Goal: Task Accomplishment & Management: Use online tool/utility

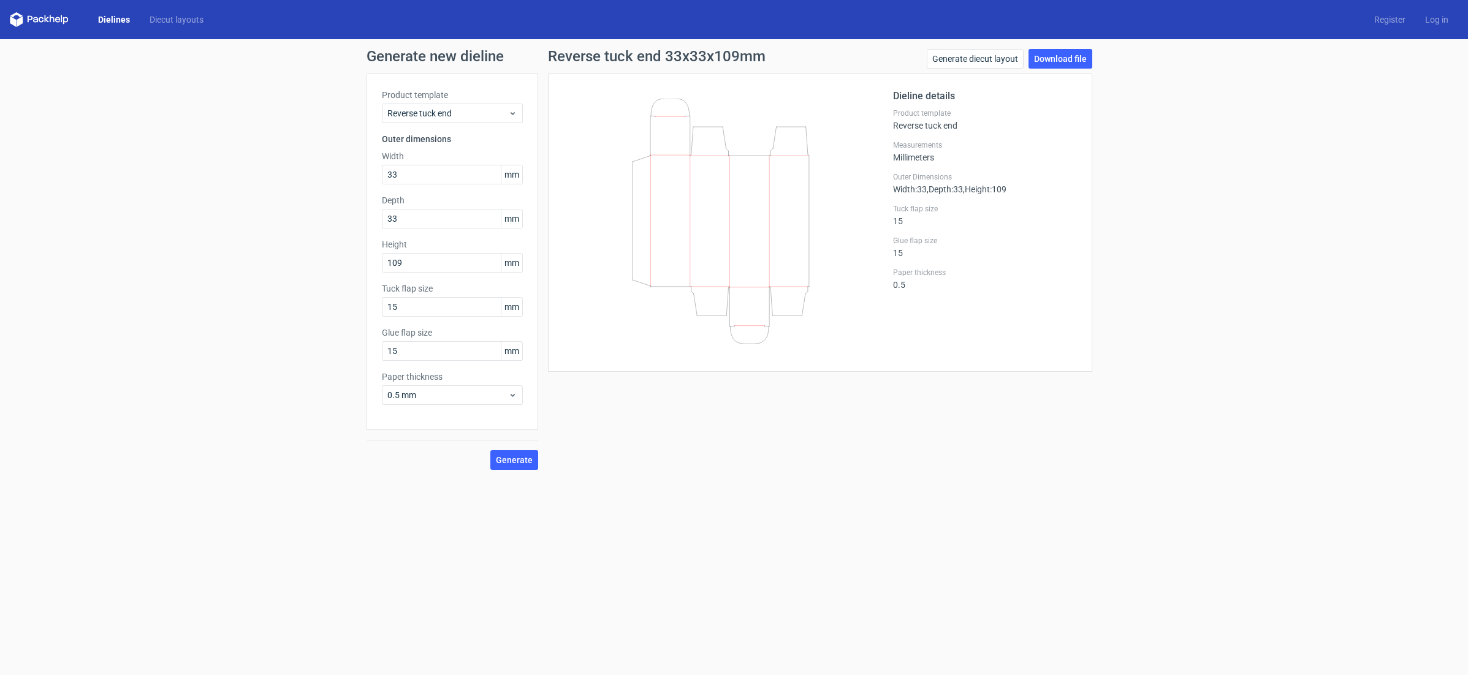
click at [112, 17] on link "Dielines" at bounding box center [113, 19] width 51 height 12
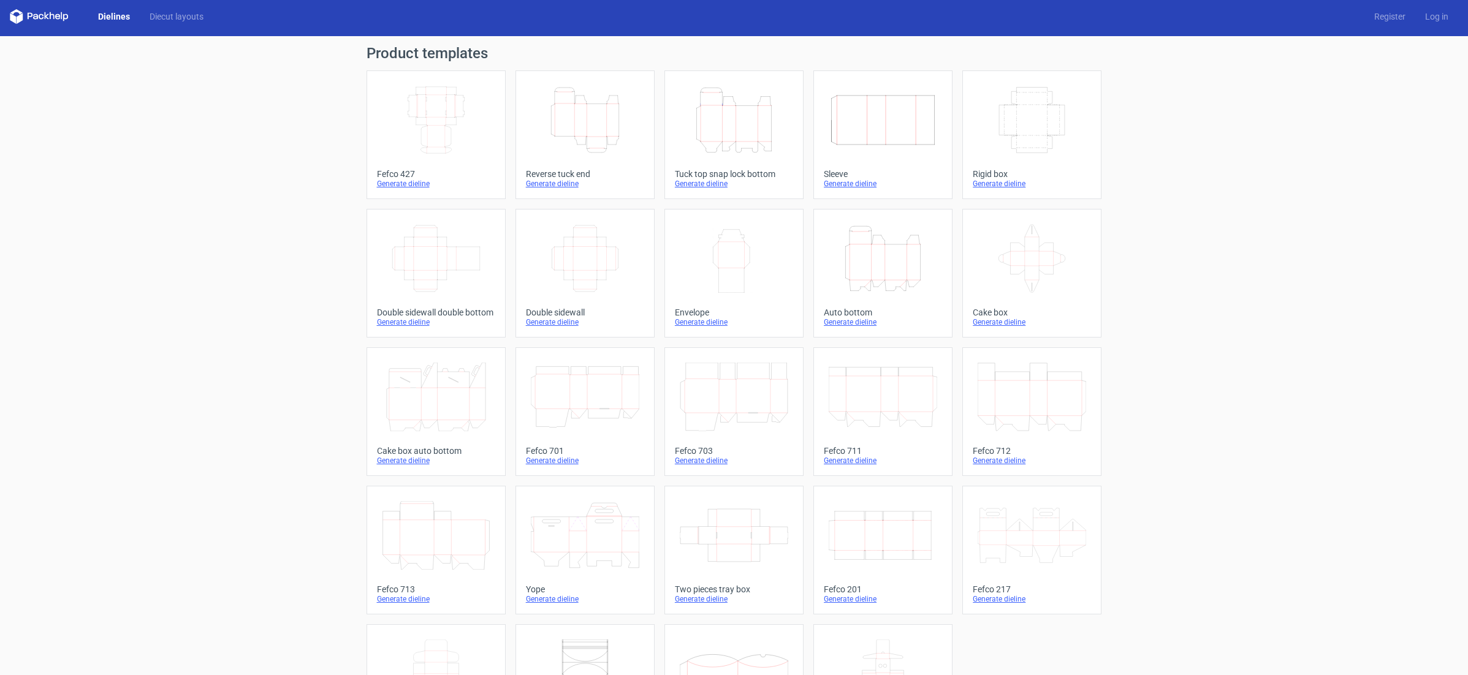
scroll to position [7, 0]
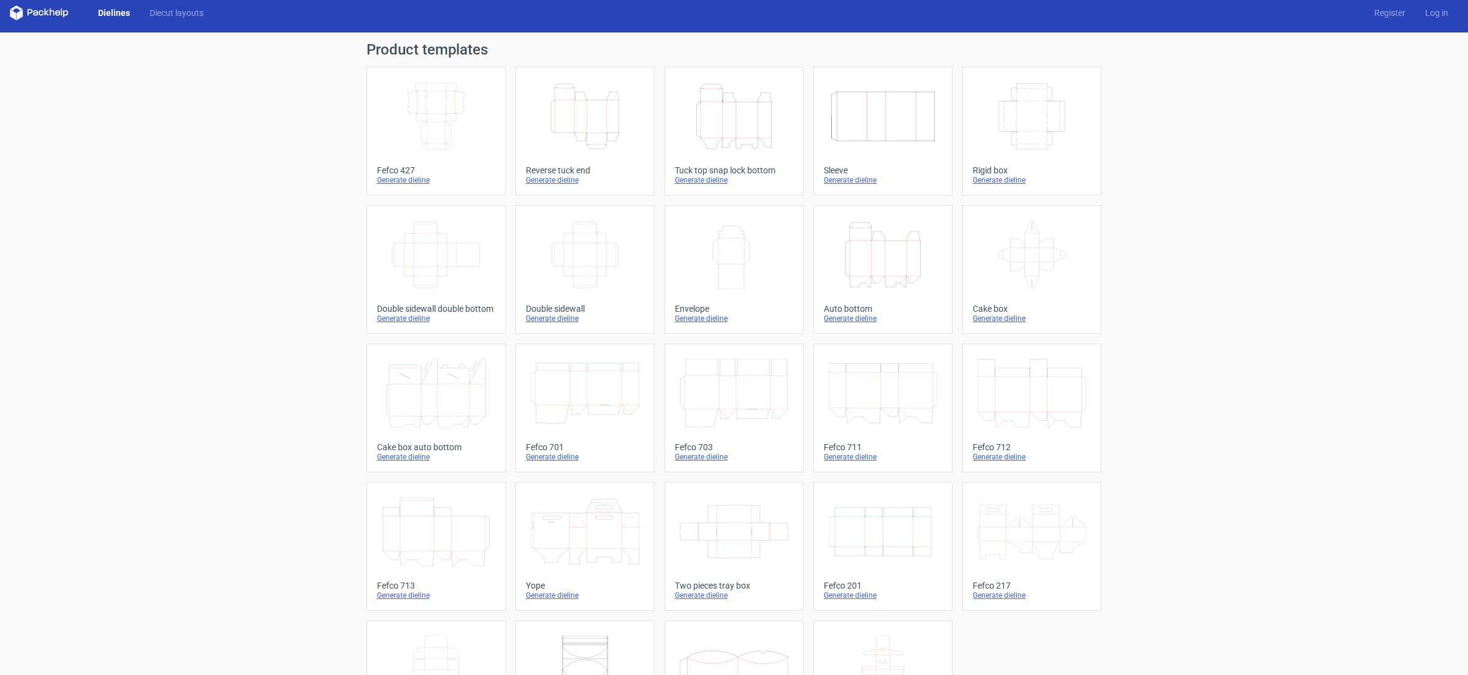
click at [903, 267] on icon "Height Depth Width" at bounding box center [882, 255] width 108 height 69
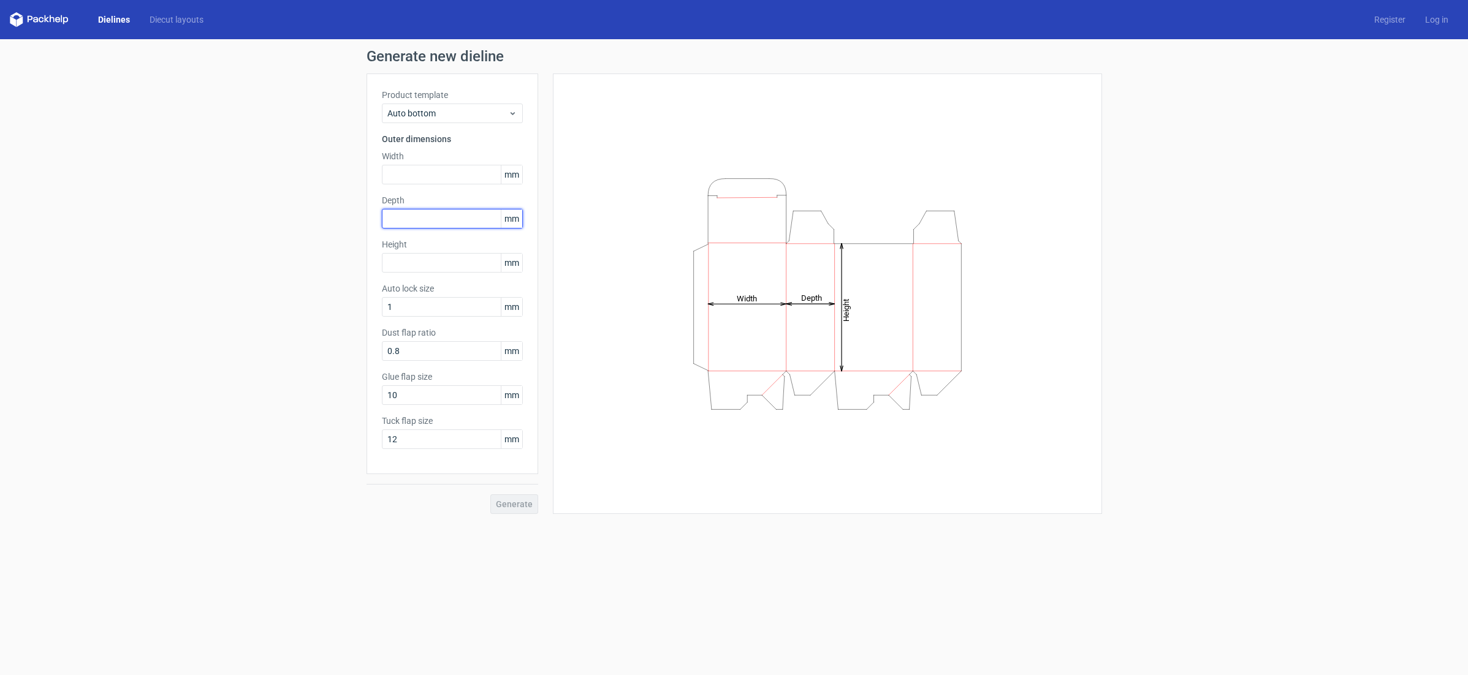
click at [427, 219] on input "text" at bounding box center [452, 219] width 141 height 20
type input "50"
click at [423, 262] on input "text" at bounding box center [452, 263] width 141 height 20
type input "50"
click at [415, 307] on input "1" at bounding box center [452, 307] width 141 height 20
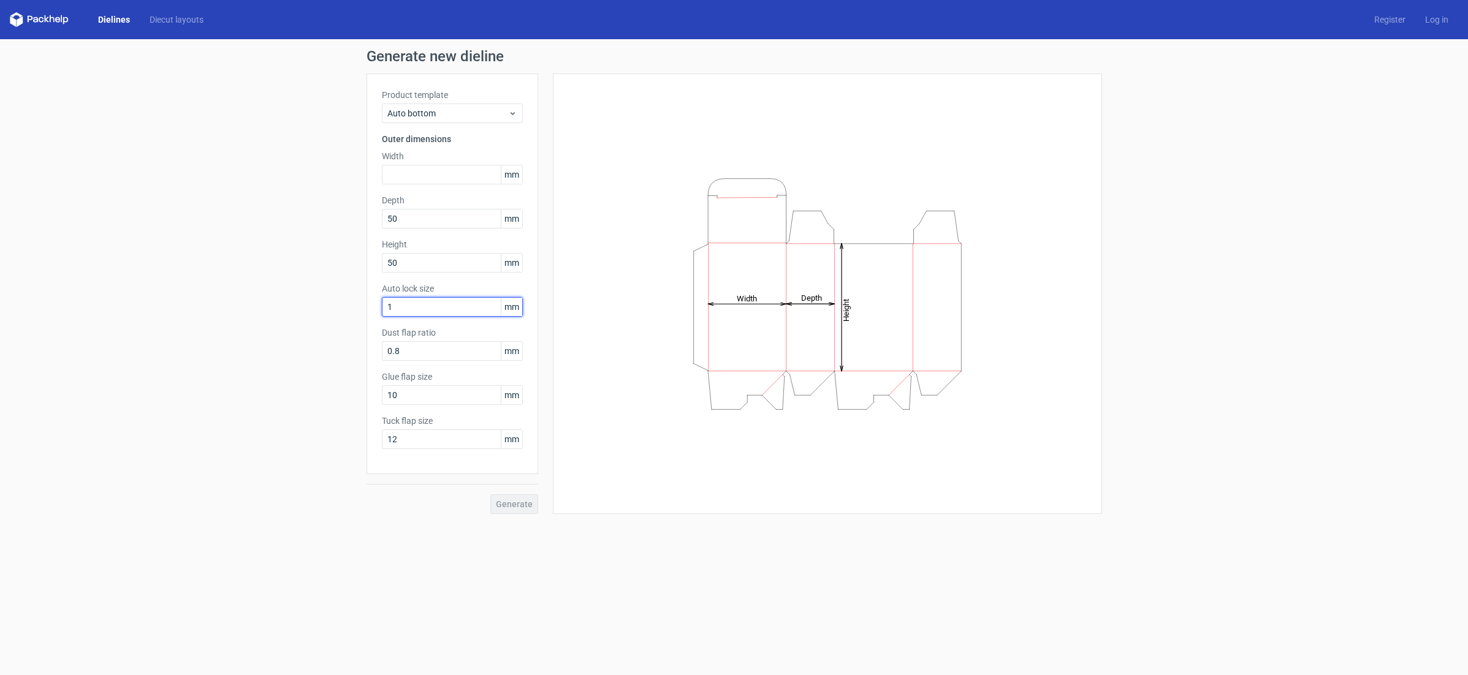
click at [413, 306] on input "1" at bounding box center [452, 307] width 141 height 20
click at [414, 306] on input "1" at bounding box center [452, 307] width 141 height 20
click at [435, 355] on input "0.8" at bounding box center [452, 351] width 141 height 20
click at [425, 172] on input "text" at bounding box center [452, 175] width 141 height 20
type input "50"
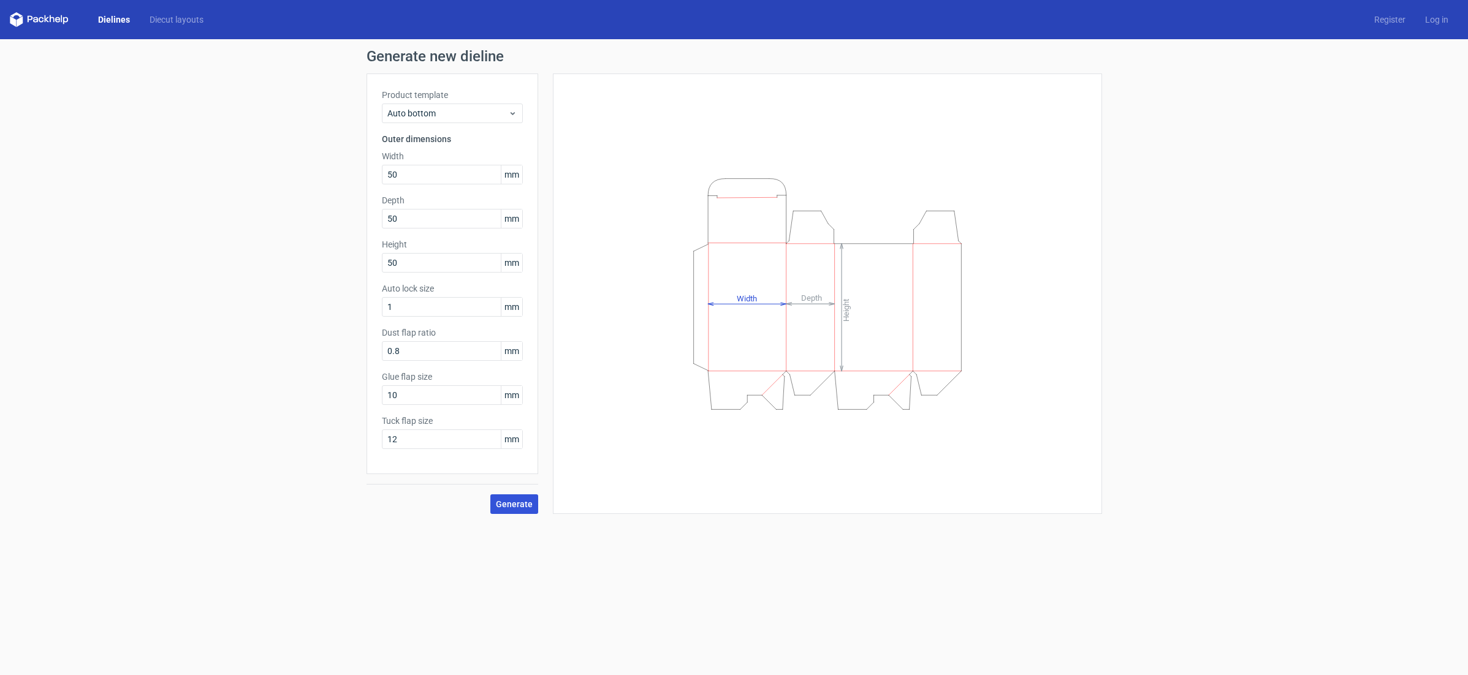
drag, startPoint x: 509, startPoint y: 512, endPoint x: 499, endPoint y: 506, distance: 11.6
click at [508, 512] on button "Generate" at bounding box center [514, 505] width 48 height 20
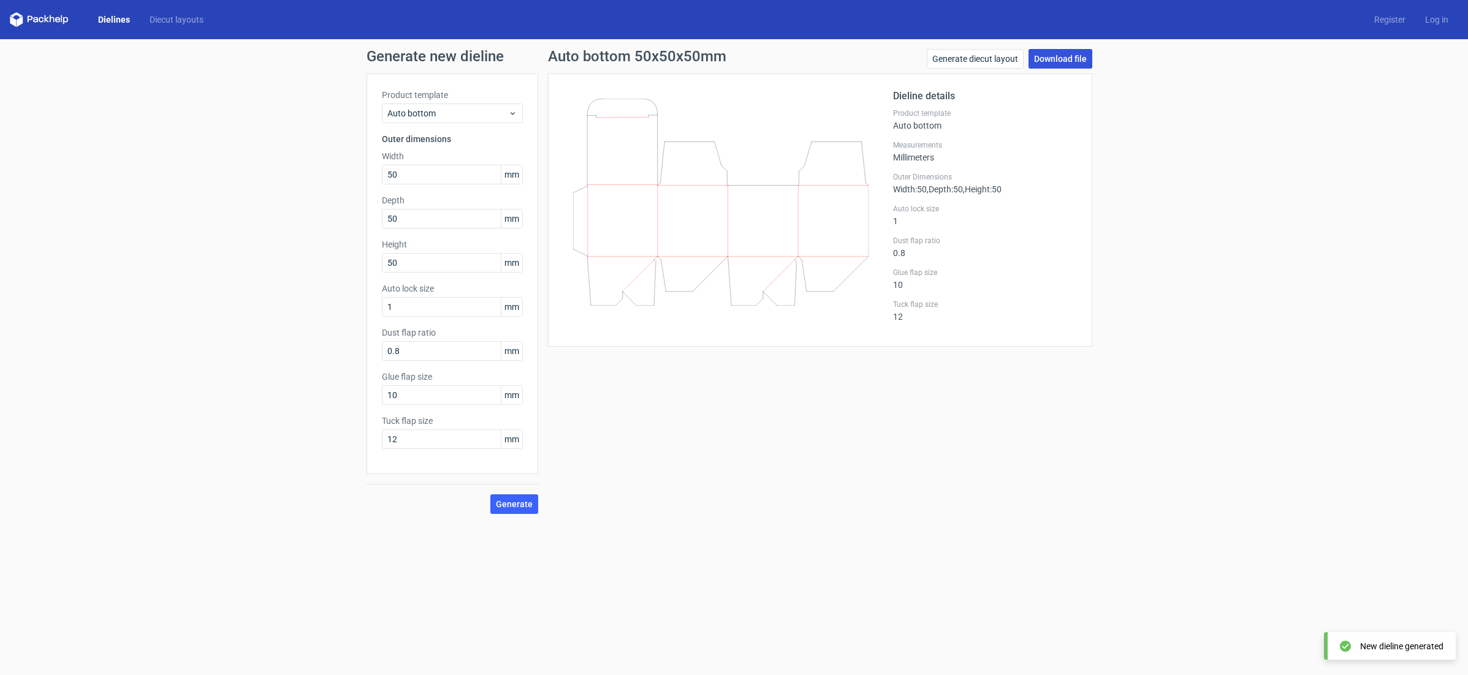
click at [1054, 58] on link "Download file" at bounding box center [1060, 59] width 64 height 20
